Goal: Navigation & Orientation: Find specific page/section

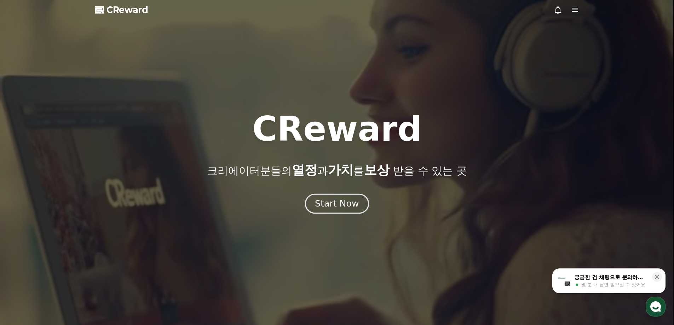
click at [354, 201] on div "Start Now" at bounding box center [337, 204] width 44 height 12
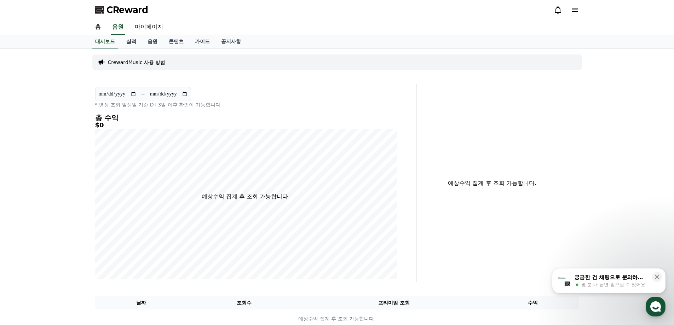
click at [128, 42] on link "실적" at bounding box center [131, 41] width 21 height 13
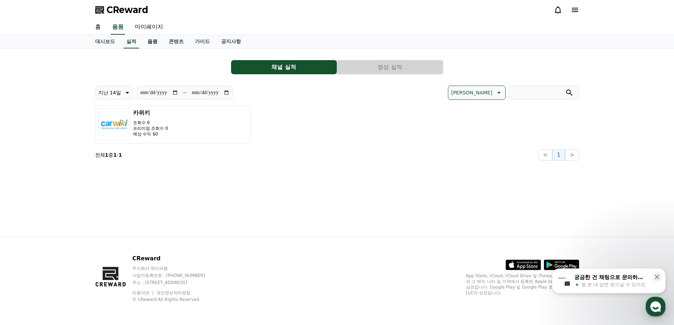
click at [152, 39] on link "음원" at bounding box center [152, 41] width 21 height 13
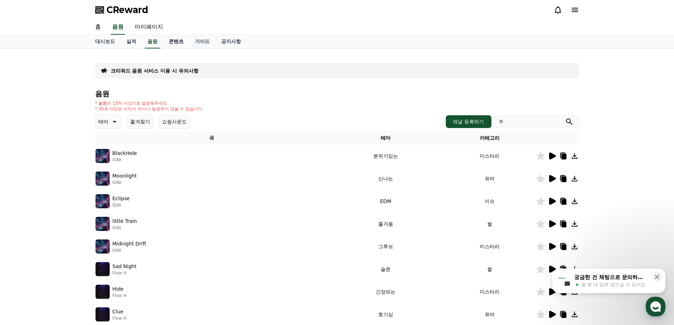
click at [179, 42] on link "콘텐츠" at bounding box center [176, 41] width 26 height 13
